Goal: Task Accomplishment & Management: Manage account settings

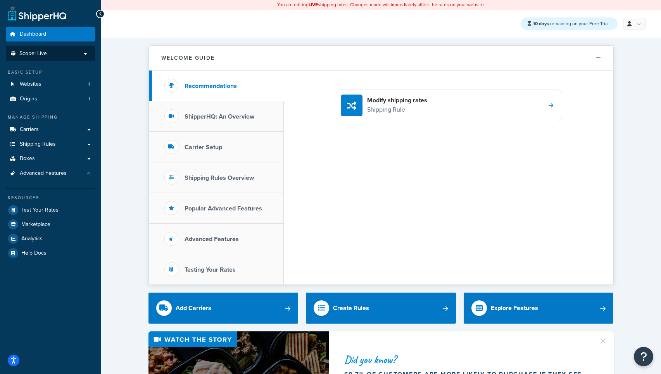
click at [60, 50] on p "Scope: Live" at bounding box center [50, 53] width 82 height 7
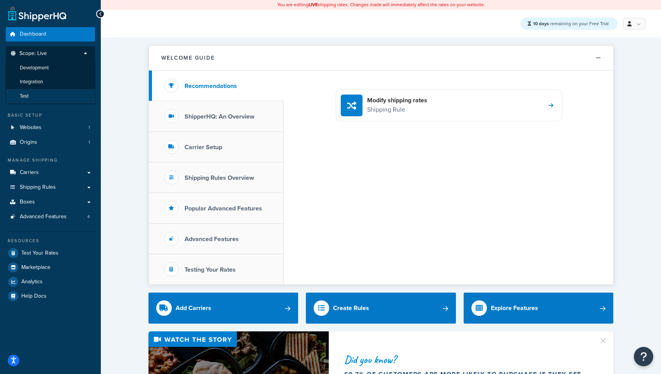
click at [45, 93] on li "Test" at bounding box center [50, 96] width 90 height 14
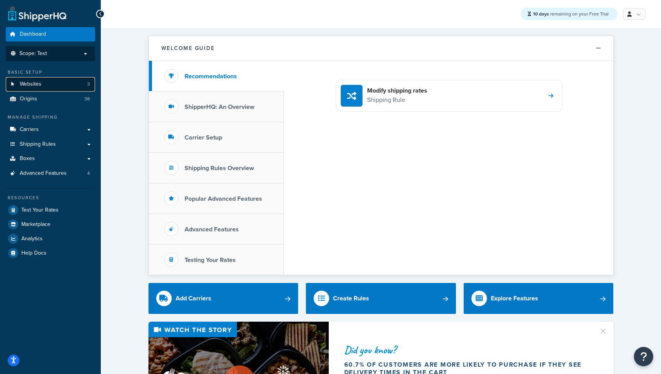
click at [53, 84] on link "Websites 3" at bounding box center [50, 84] width 89 height 14
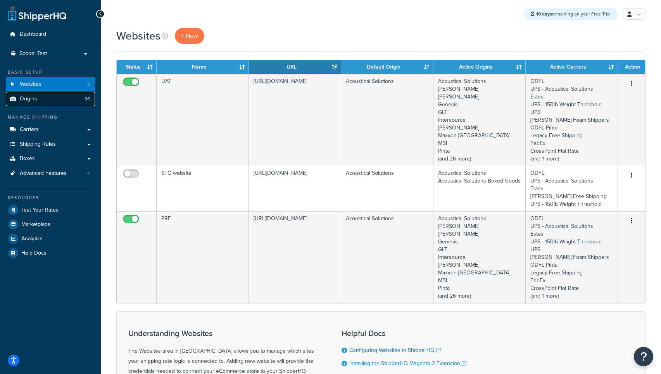
click at [47, 102] on link "Origins 36" at bounding box center [50, 99] width 89 height 14
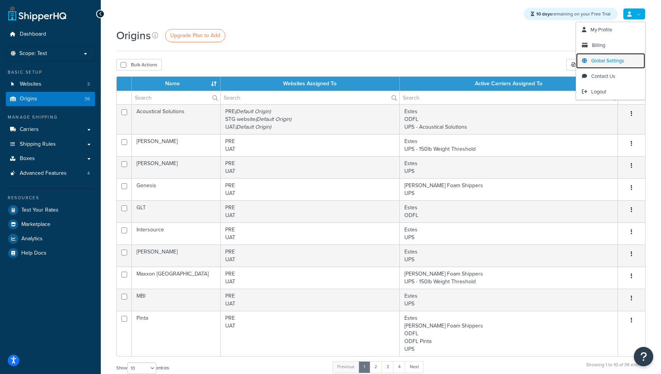
click at [595, 60] on span "Global Settings" at bounding box center [608, 60] width 33 height 7
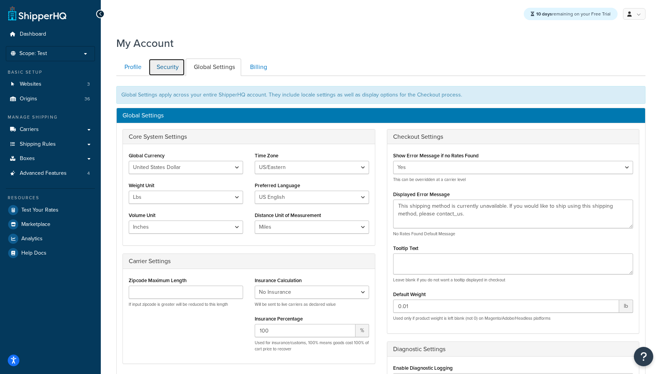
click at [169, 70] on link "Security" at bounding box center [167, 67] width 36 height 17
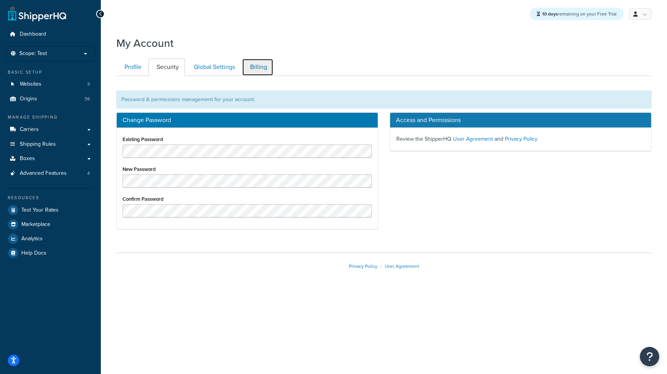
click at [256, 71] on link "Billing" at bounding box center [257, 67] width 31 height 17
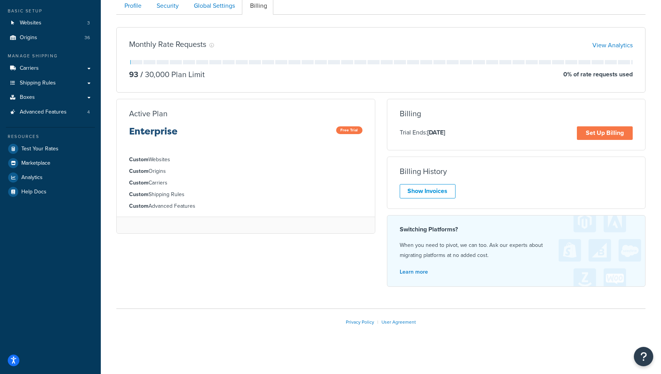
scroll to position [11, 0]
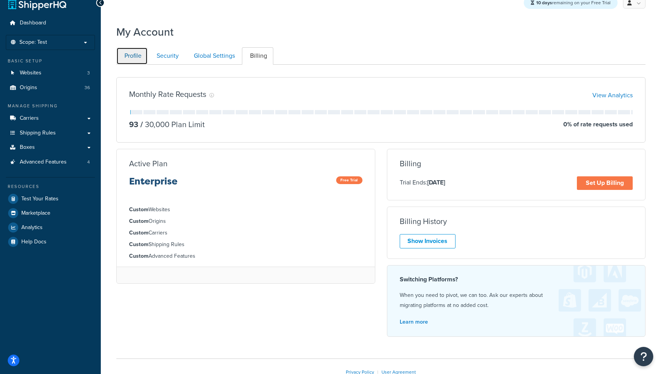
click at [132, 57] on link "Profile" at bounding box center [131, 55] width 31 height 17
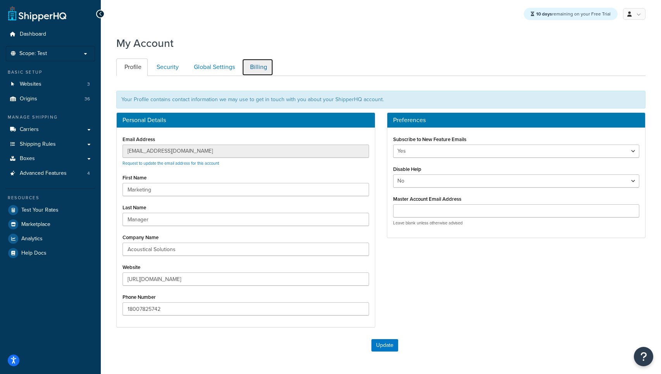
click at [258, 70] on link "Billing" at bounding box center [257, 67] width 31 height 17
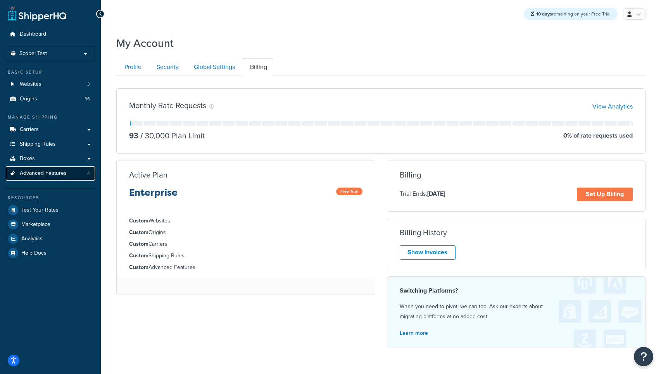
click at [57, 174] on span "Advanced Features" at bounding box center [43, 173] width 47 height 7
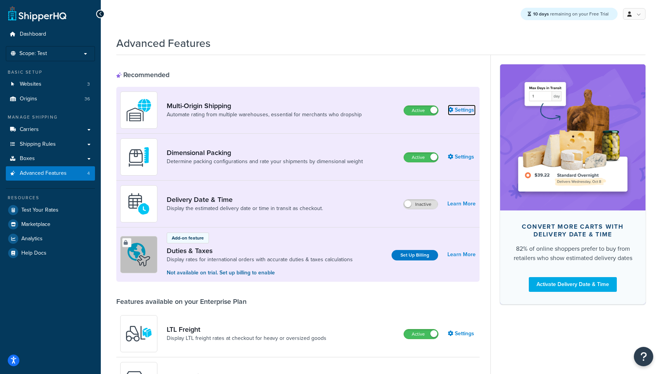
click at [462, 112] on link "Settings" at bounding box center [462, 110] width 28 height 11
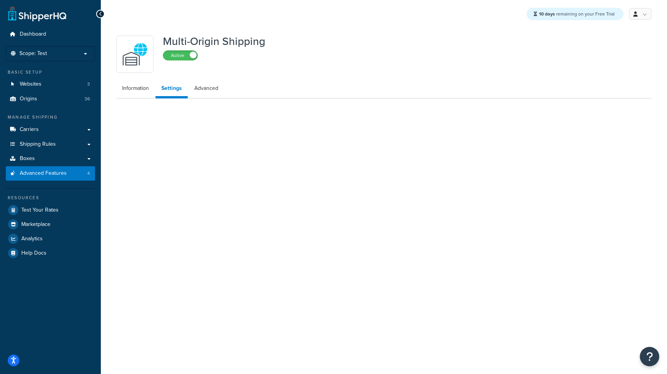
select select "false"
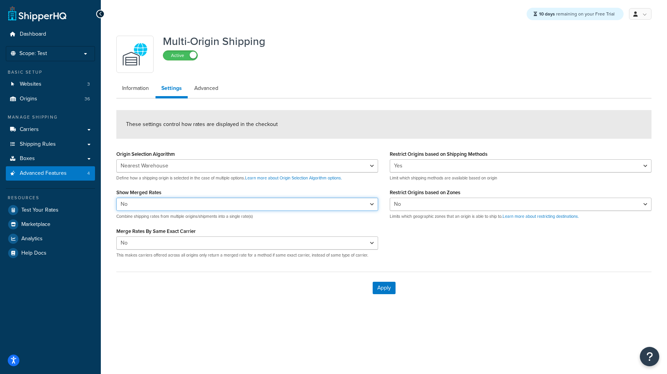
click at [144, 207] on select "Yes No" at bounding box center [247, 204] width 262 height 13
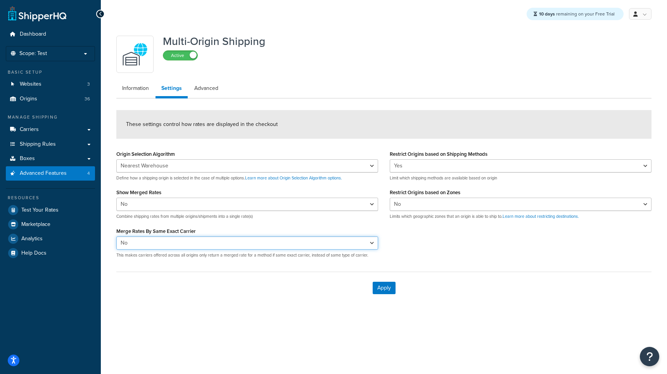
click at [150, 246] on select "Yes No" at bounding box center [247, 243] width 262 height 13
click at [408, 166] on select "Yes No" at bounding box center [521, 165] width 262 height 13
click at [202, 91] on link "Advanced" at bounding box center [207, 89] width 36 height 16
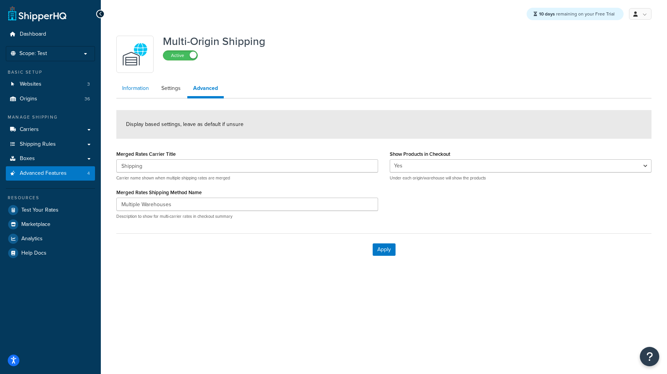
click at [129, 90] on link "Information" at bounding box center [135, 89] width 38 height 16
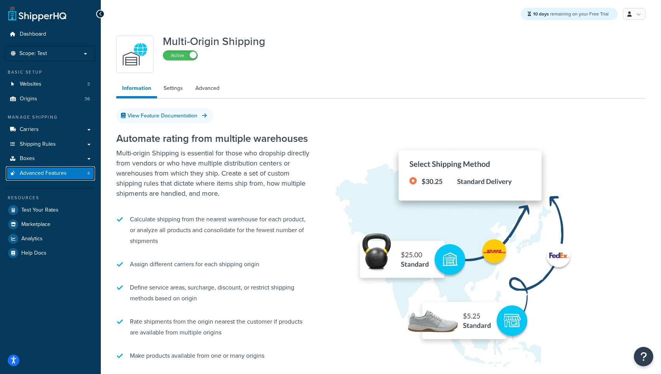
click at [47, 178] on link "Advanced Features 4" at bounding box center [50, 173] width 89 height 14
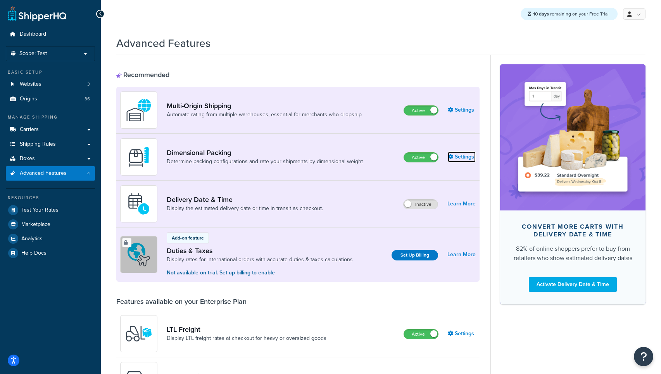
click at [460, 159] on link "Settings" at bounding box center [462, 157] width 28 height 11
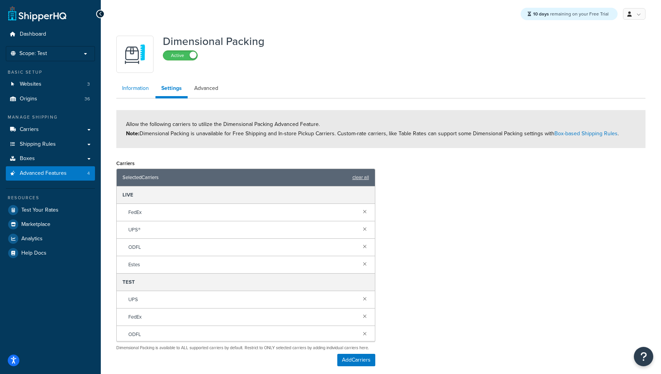
click at [134, 89] on link "Information" at bounding box center [135, 89] width 38 height 16
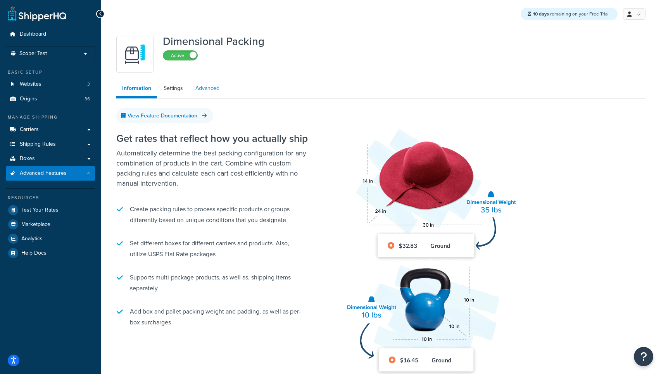
click at [206, 88] on link "Advanced" at bounding box center [208, 89] width 36 height 16
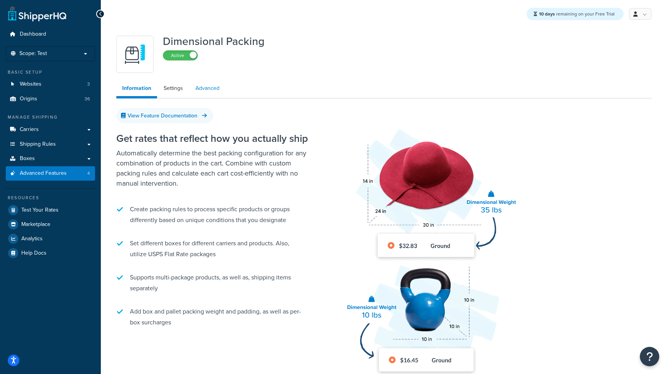
select select "false"
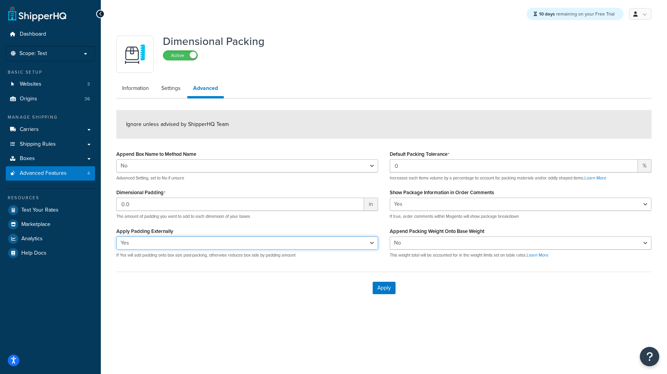
click at [159, 243] on select "Yes No" at bounding box center [247, 243] width 262 height 13
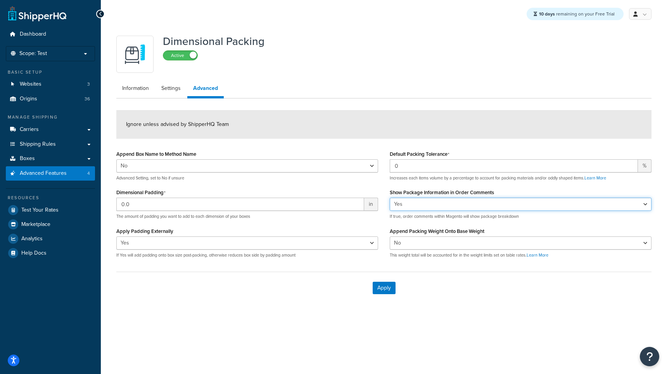
click at [450, 205] on select "Yes No" at bounding box center [521, 204] width 262 height 13
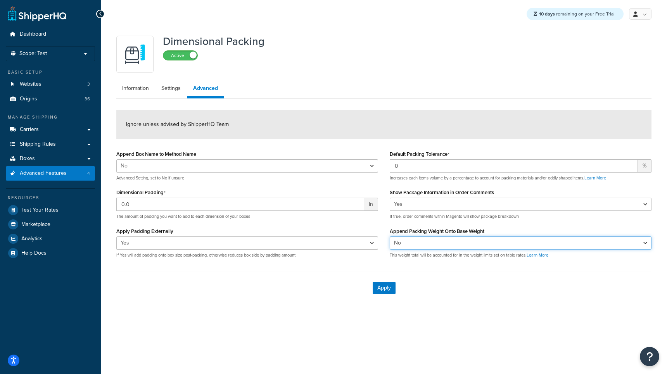
click at [428, 245] on select "Yes No" at bounding box center [521, 243] width 262 height 13
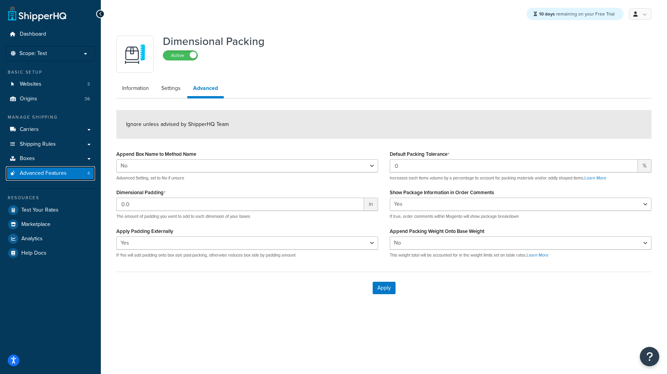
click at [55, 180] on link "Advanced Features 4" at bounding box center [50, 173] width 89 height 14
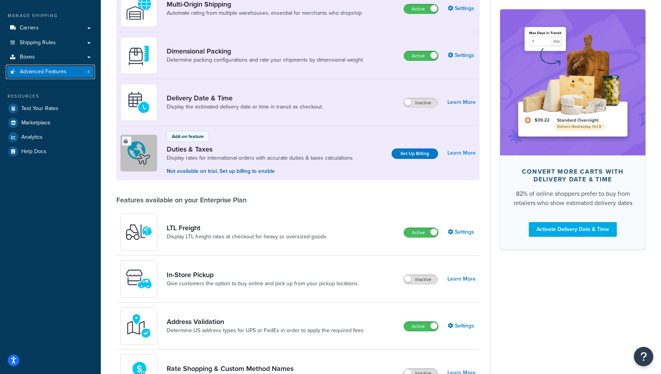
scroll to position [107, 0]
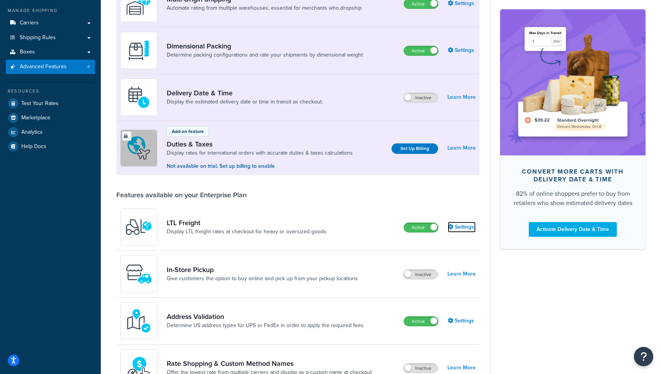
click at [466, 230] on link "Settings" at bounding box center [462, 227] width 28 height 11
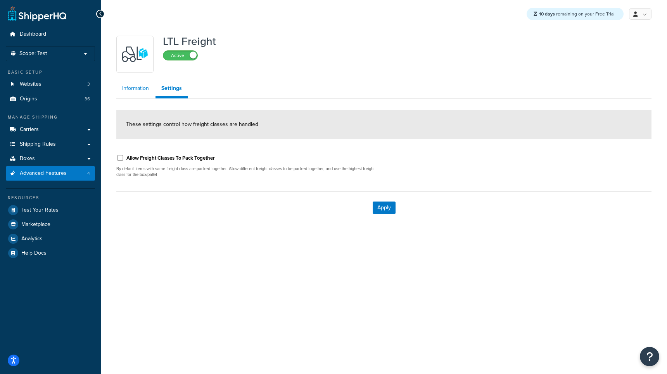
click at [127, 92] on link "Information" at bounding box center [135, 89] width 38 height 16
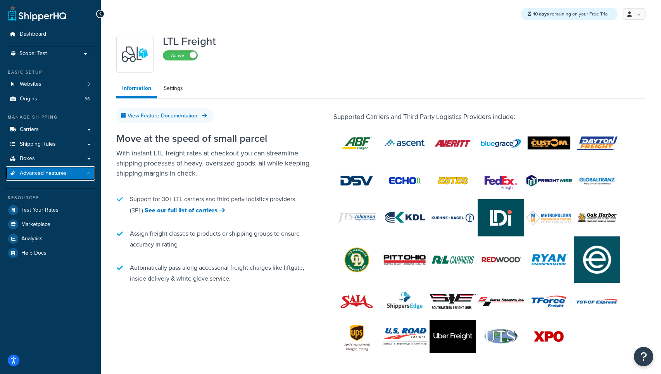
click at [52, 174] on span "Advanced Features" at bounding box center [43, 173] width 47 height 7
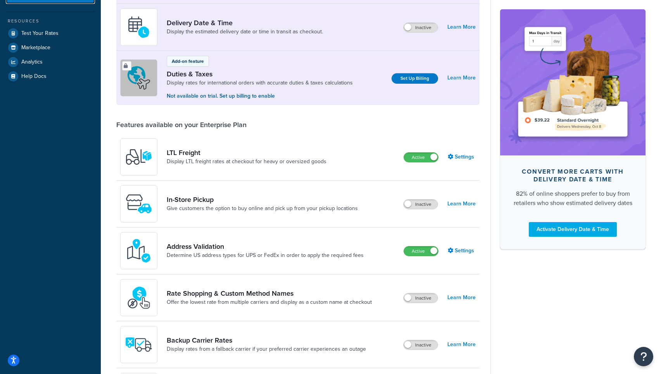
scroll to position [248, 0]
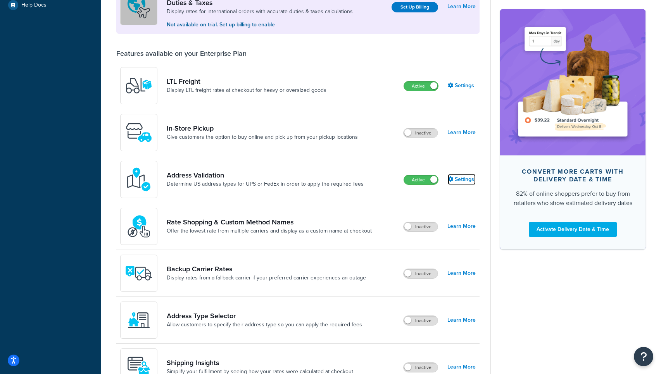
click at [460, 179] on link "Settings" at bounding box center [462, 179] width 28 height 11
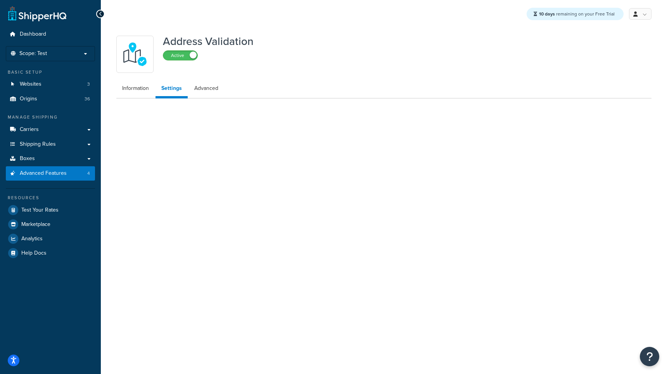
select select "149775"
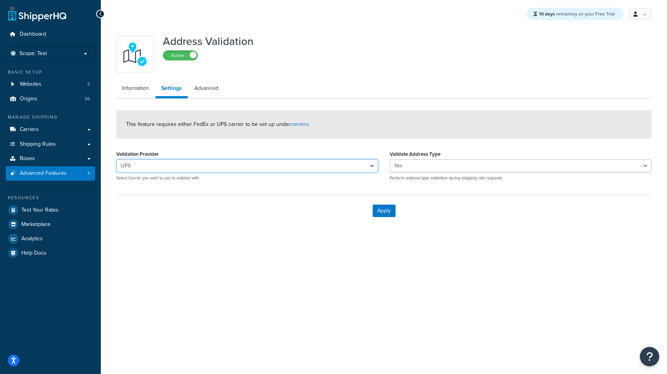
click at [268, 168] on select "FedEx UPS® UPS FedEx UPS - Acoustical Solutions UPS - 150lb Weight Threshold" at bounding box center [247, 165] width 262 height 13
click at [422, 166] on select "Yes No" at bounding box center [521, 165] width 262 height 13
click at [209, 93] on link "Advanced" at bounding box center [207, 89] width 36 height 16
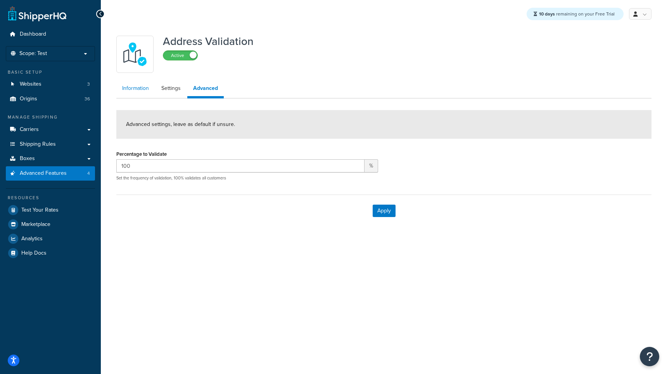
click at [137, 88] on link "Information" at bounding box center [135, 89] width 38 height 16
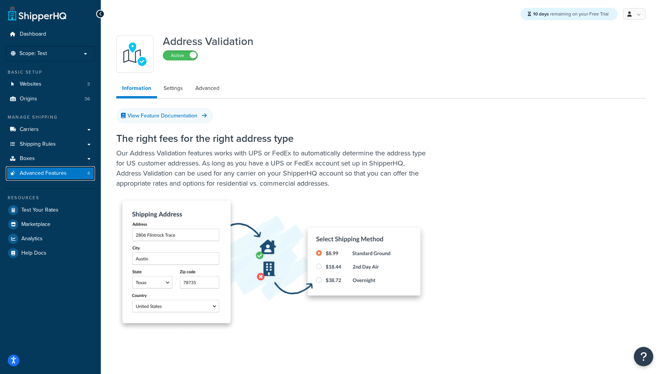
click at [53, 176] on span "Advanced Features" at bounding box center [43, 173] width 47 height 7
